Goal: Transaction & Acquisition: Purchase product/service

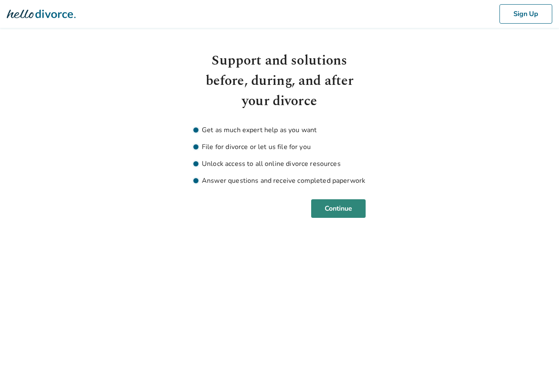
click at [339, 208] on button "Continue" at bounding box center [338, 208] width 54 height 19
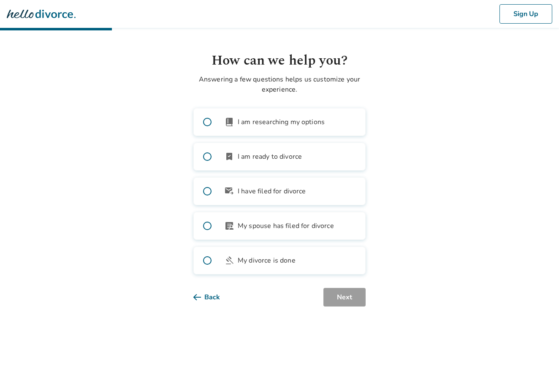
click at [202, 160] on span at bounding box center [207, 156] width 27 height 27
click at [347, 303] on button "Next" at bounding box center [345, 297] width 42 height 19
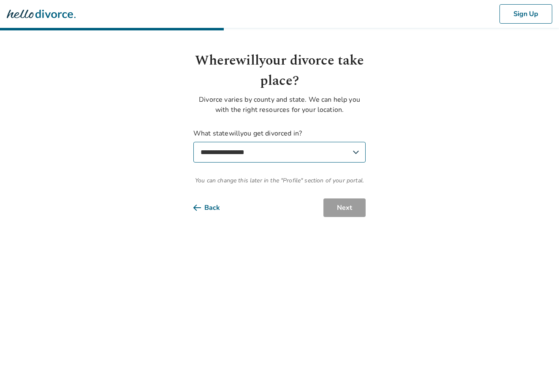
select select "**"
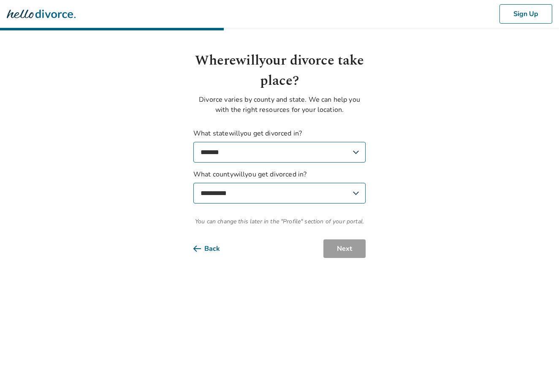
click at [298, 182] on label "**********" at bounding box center [279, 186] width 172 height 34
select select "*****"
click at [331, 249] on button "Next" at bounding box center [345, 248] width 42 height 19
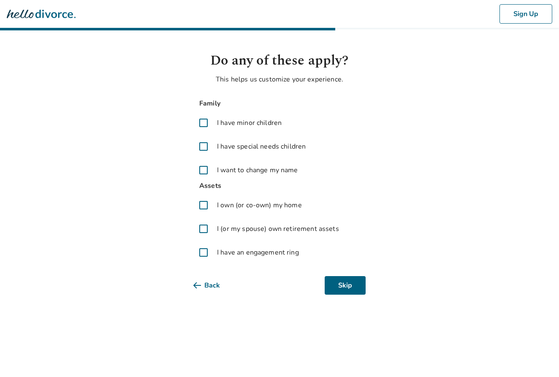
click at [202, 122] on span at bounding box center [203, 123] width 20 height 20
click at [204, 207] on span at bounding box center [203, 205] width 20 height 20
click at [339, 288] on button "Next" at bounding box center [345, 285] width 42 height 19
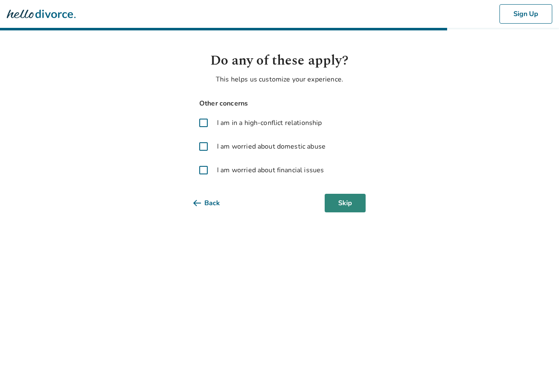
click at [348, 206] on button "Skip" at bounding box center [345, 203] width 41 height 19
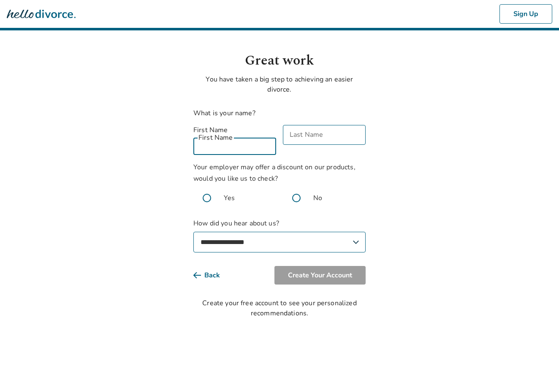
click at [233, 144] on input "First Name" at bounding box center [234, 145] width 83 height 20
click at [228, 133] on div "First Name First Name" at bounding box center [234, 140] width 83 height 30
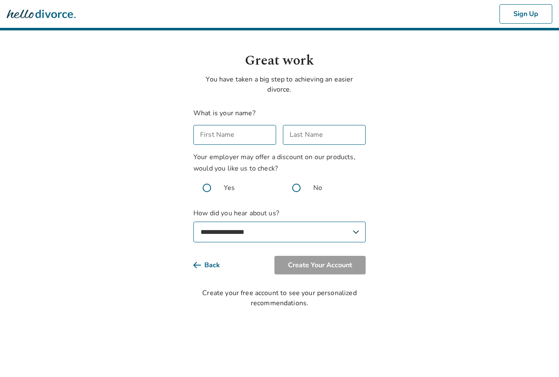
click at [227, 134] on input "First Name" at bounding box center [234, 135] width 83 height 20
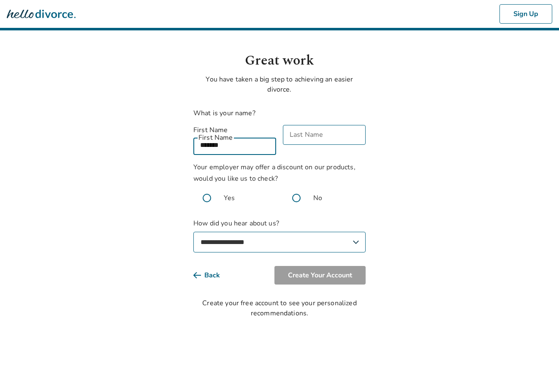
type input "*******"
drag, startPoint x: 227, startPoint y: 134, endPoint x: 295, endPoint y: 139, distance: 68.2
click at [295, 139] on input "Last Name" at bounding box center [324, 135] width 83 height 20
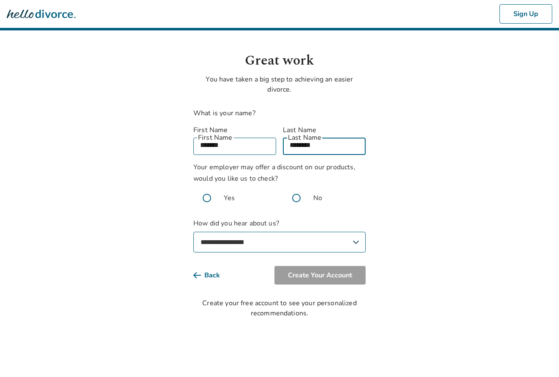
type input "********"
click at [179, 172] on body "**********" at bounding box center [279, 159] width 559 height 318
drag, startPoint x: 290, startPoint y: 189, endPoint x: 296, endPoint y: 189, distance: 5.5
click at [290, 189] on span at bounding box center [296, 198] width 27 height 27
click at [296, 189] on span at bounding box center [296, 198] width 27 height 27
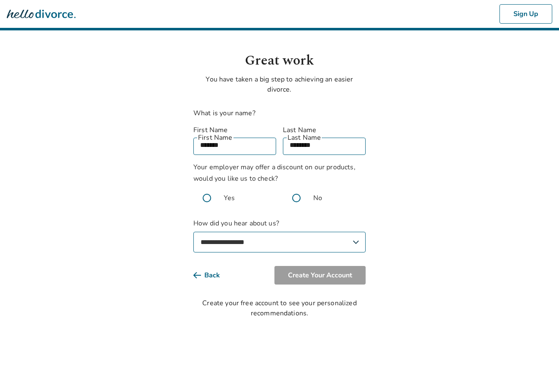
select select "**********"
click at [313, 266] on button "Create Your Account" at bounding box center [320, 275] width 91 height 19
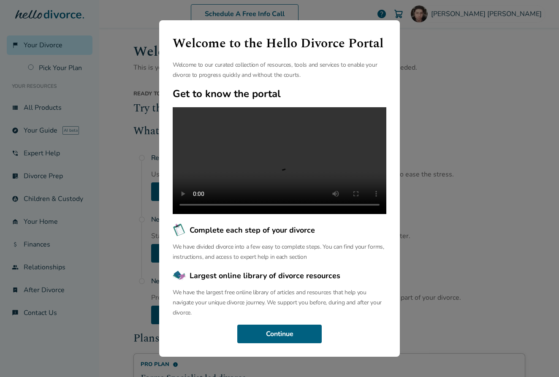
scroll to position [26, 0]
click at [278, 339] on button "Continue" at bounding box center [279, 334] width 84 height 19
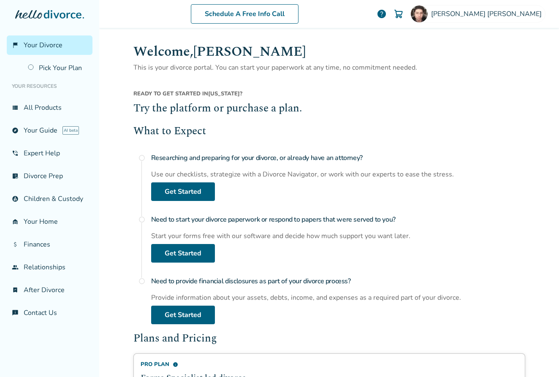
click at [158, 158] on h4 "Researching and preparing for your divorce, or already have an attorney?" at bounding box center [338, 158] width 374 height 17
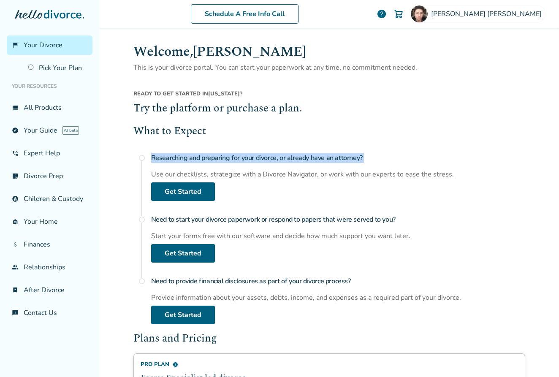
click at [158, 158] on h4 "Researching and preparing for your divorce, or already have an attorney?" at bounding box center [338, 158] width 374 height 17
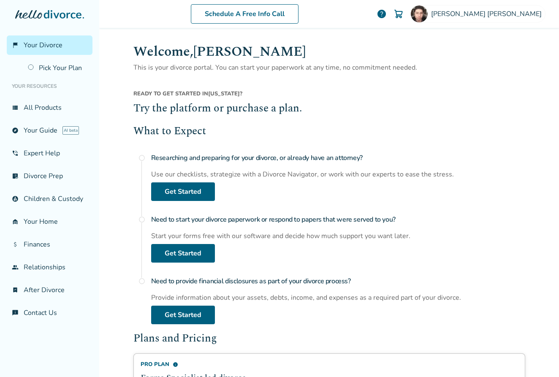
click at [177, 220] on h4 "Need to start your divorce paperwork or respond to papers that were served to y…" at bounding box center [338, 219] width 374 height 17
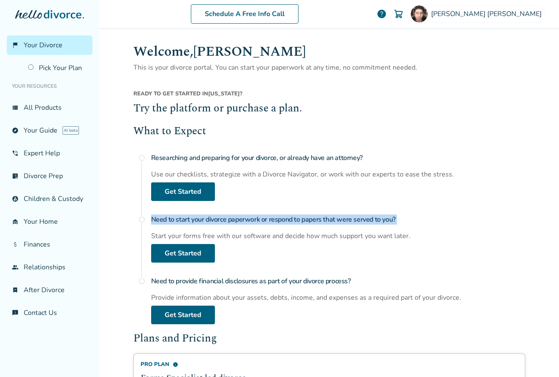
click at [177, 220] on h4 "Need to start your divorce paperwork or respond to papers that were served to y…" at bounding box center [338, 219] width 374 height 17
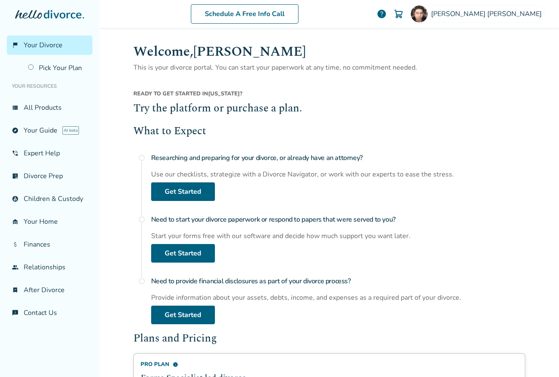
click at [205, 281] on h4 "Need to provide financial disclosures as part of your divorce process?" at bounding box center [338, 281] width 374 height 17
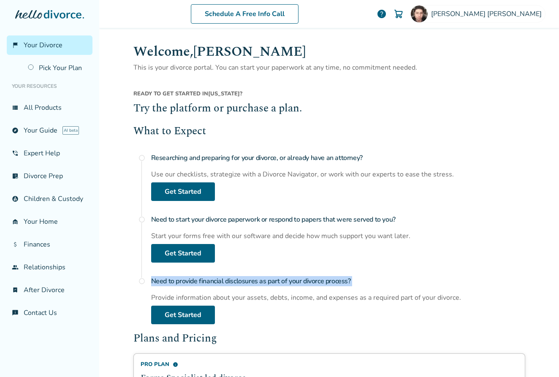
click at [205, 281] on h4 "Need to provide financial disclosures as part of your divorce process?" at bounding box center [338, 281] width 374 height 17
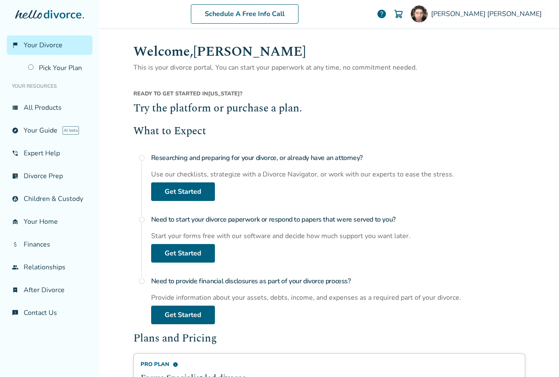
click at [225, 219] on h4 "Need to start your divorce paperwork or respond to papers that were served to y…" at bounding box center [338, 219] width 374 height 17
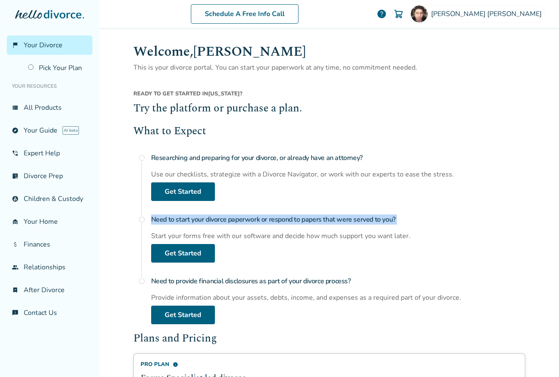
click at [225, 219] on h4 "Need to start your divorce paperwork or respond to papers that were served to y…" at bounding box center [338, 219] width 374 height 17
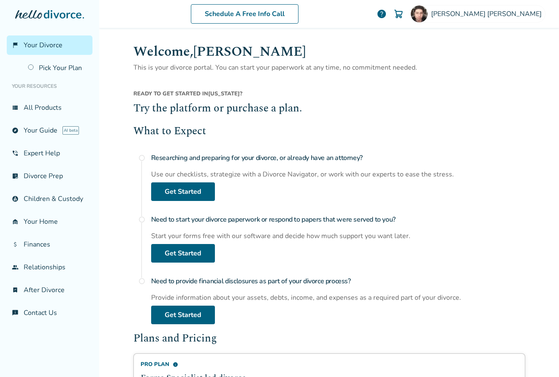
click at [216, 157] on h4 "Researching and preparing for your divorce, or already have an attorney?" at bounding box center [338, 158] width 374 height 17
click at [216, 156] on h4 "Researching and preparing for your divorce, or already have an attorney?" at bounding box center [338, 158] width 374 height 17
click at [215, 156] on h4 "Researching and preparing for your divorce, or already have an attorney?" at bounding box center [338, 158] width 374 height 17
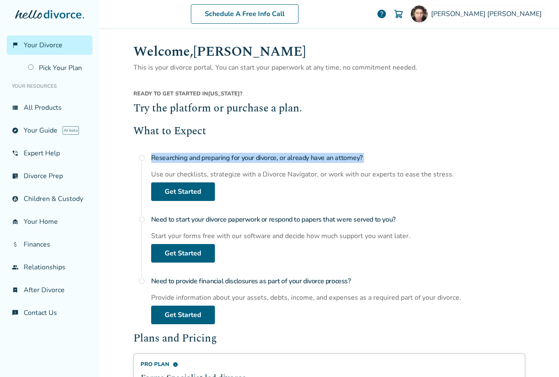
click at [215, 156] on h4 "Researching and preparing for your divorce, or already have an attorney?" at bounding box center [338, 158] width 374 height 17
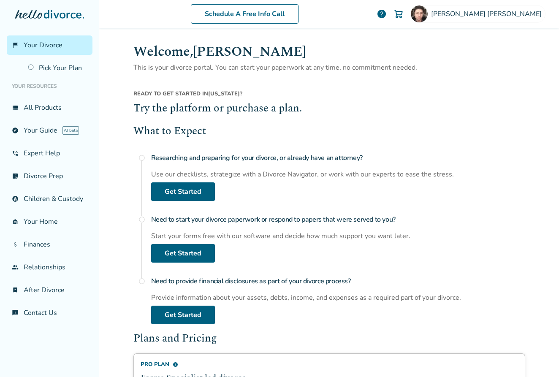
click at [190, 130] on h2 "What to Expect" at bounding box center [329, 132] width 392 height 16
click at [190, 109] on h2 "Try the platform or purchase a plan." at bounding box center [329, 109] width 392 height 16
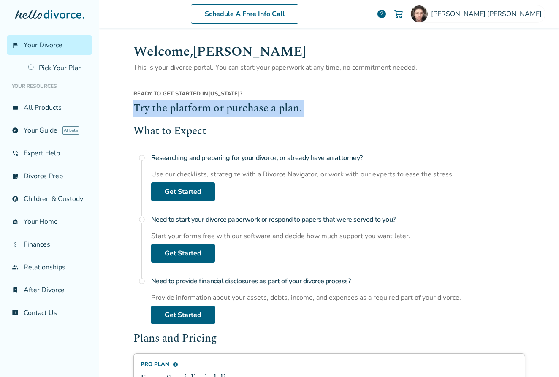
click at [190, 109] on h2 "Try the platform or purchase a plan." at bounding box center [329, 109] width 392 height 16
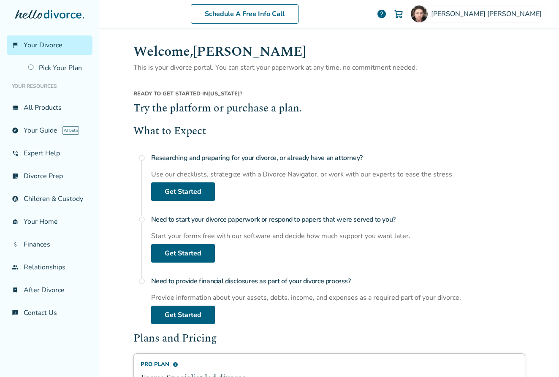
click at [185, 95] on span "Ready to get started in" at bounding box center [170, 94] width 75 height 8
click at [186, 95] on span "Ready to get started in" at bounding box center [170, 94] width 75 height 8
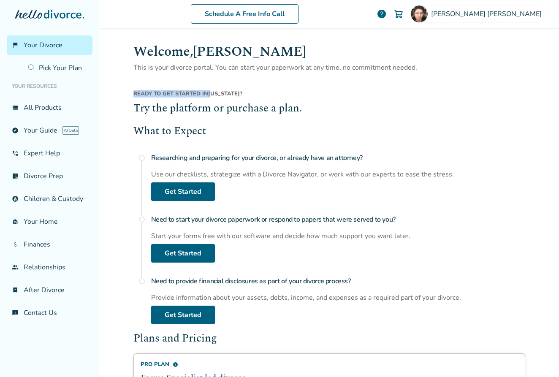
click at [186, 95] on span "Ready to get started in" at bounding box center [170, 94] width 75 height 8
click at [248, 92] on div "Ready to get started in [US_STATE] ?" at bounding box center [329, 95] width 392 height 11
drag, startPoint x: 245, startPoint y: 94, endPoint x: 136, endPoint y: 84, distance: 109.0
click at [136, 84] on div "Welcome, [PERSON_NAME] This is your divorce portal. You can start your paperwor…" at bounding box center [329, 307] width 392 height 533
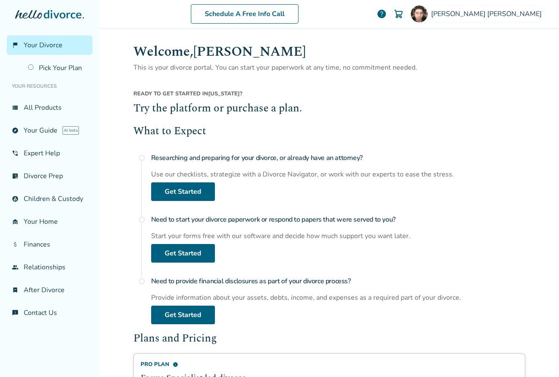
click at [174, 64] on p "This is your divorce portal. You can start your paperwork at any time, no commi…" at bounding box center [329, 67] width 392 height 11
click at [175, 67] on p "This is your divorce portal. You can start your paperwork at any time, no commi…" at bounding box center [329, 67] width 392 height 11
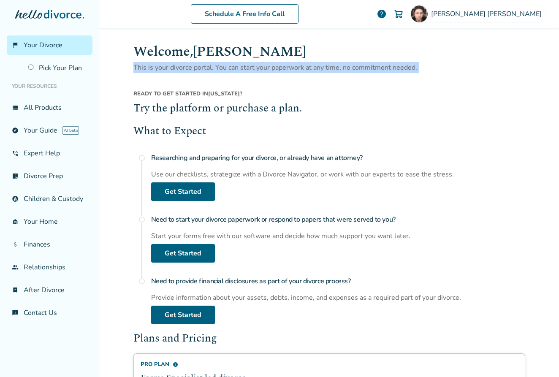
click at [175, 67] on p "This is your divorce portal. You can start your paperwork at any time, no commi…" at bounding box center [329, 67] width 392 height 11
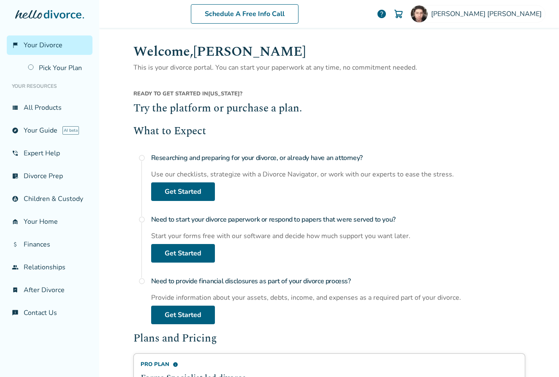
click at [171, 56] on h1 "Welcome, [PERSON_NAME]" at bounding box center [329, 51] width 392 height 21
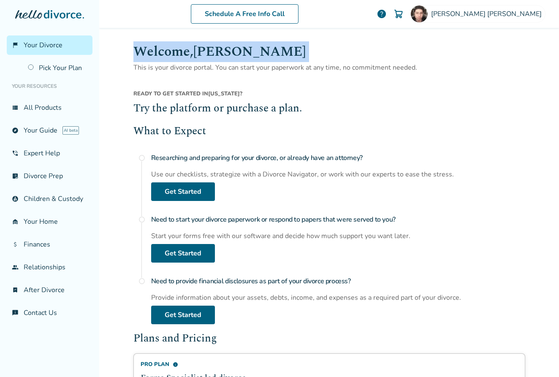
click at [171, 56] on h1 "Welcome, [PERSON_NAME]" at bounding box center [329, 51] width 392 height 21
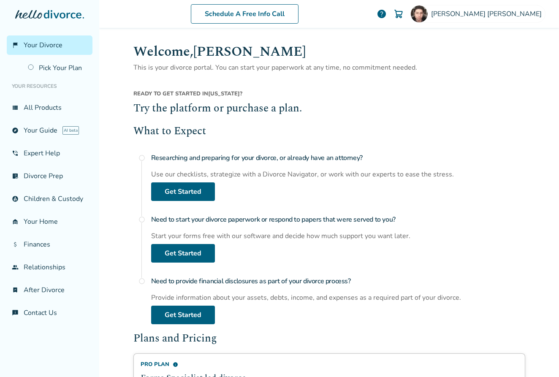
click at [180, 278] on h4 "Need to provide financial disclosures as part of your divorce process?" at bounding box center [338, 281] width 374 height 17
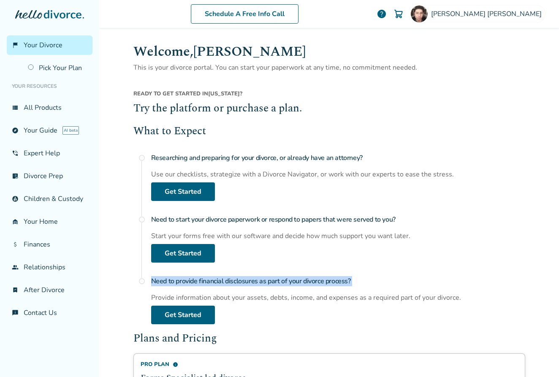
click at [180, 278] on h4 "Need to provide financial disclosures as part of your divorce process?" at bounding box center [338, 281] width 374 height 17
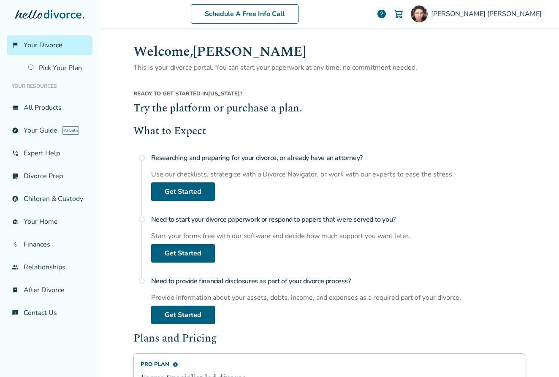
click at [193, 299] on div "Provide information about your assets, debts, income, and expenses as a require…" at bounding box center [338, 297] width 374 height 9
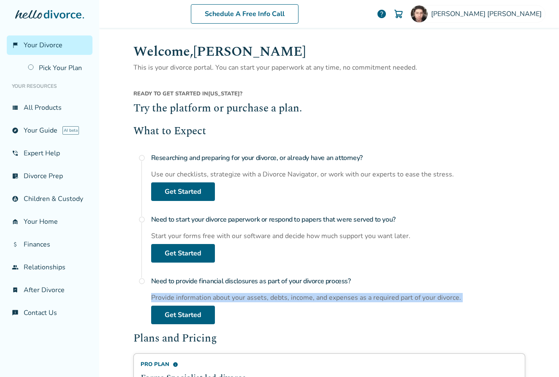
click at [193, 298] on div "Provide information about your assets, debts, income, and expenses as a require…" at bounding box center [338, 297] width 374 height 9
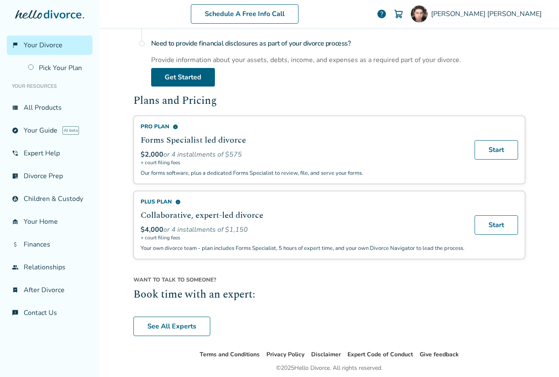
click at [204, 104] on h2 "Plans and Pricing" at bounding box center [329, 101] width 392 height 16
click at [204, 103] on h2 "Plans and Pricing" at bounding box center [329, 101] width 392 height 16
click at [115, 148] on div "Schedule A Free Info Call [PERSON_NAME] help Schedule A Free Call [PERSON_NAME]…" at bounding box center [329, 188] width 460 height 377
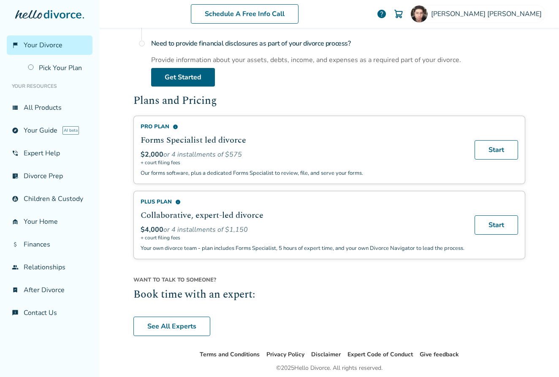
click at [223, 157] on div "$2,000 or 4 installments of $575" at bounding box center [303, 154] width 324 height 9
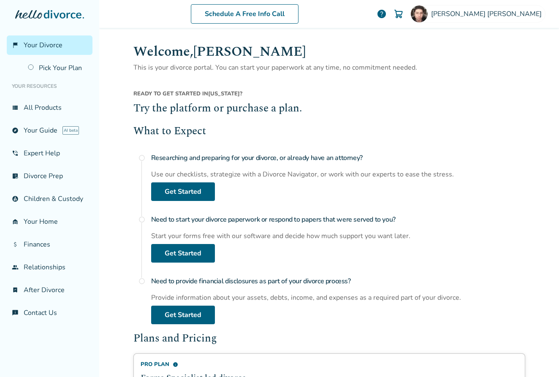
scroll to position [100, 0]
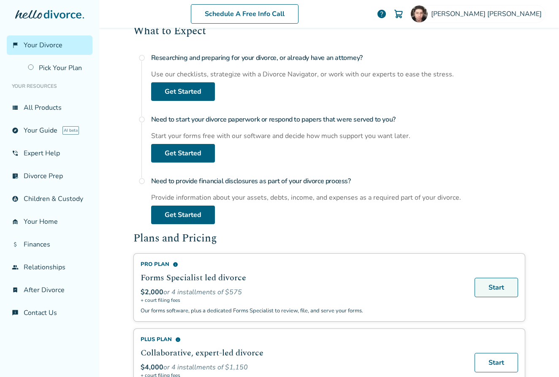
click at [502, 288] on link "Start" at bounding box center [497, 287] width 44 height 19
click at [494, 287] on link "Start" at bounding box center [497, 287] width 44 height 19
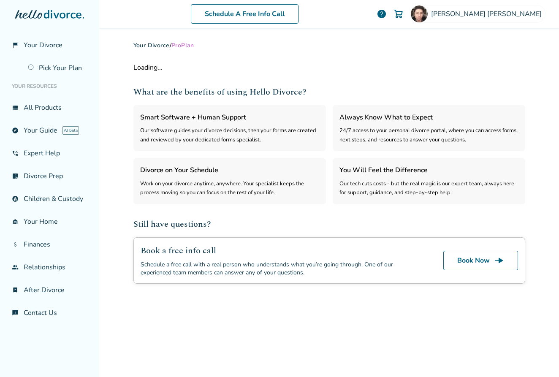
select select "***"
